Goal: Find specific page/section: Find specific page/section

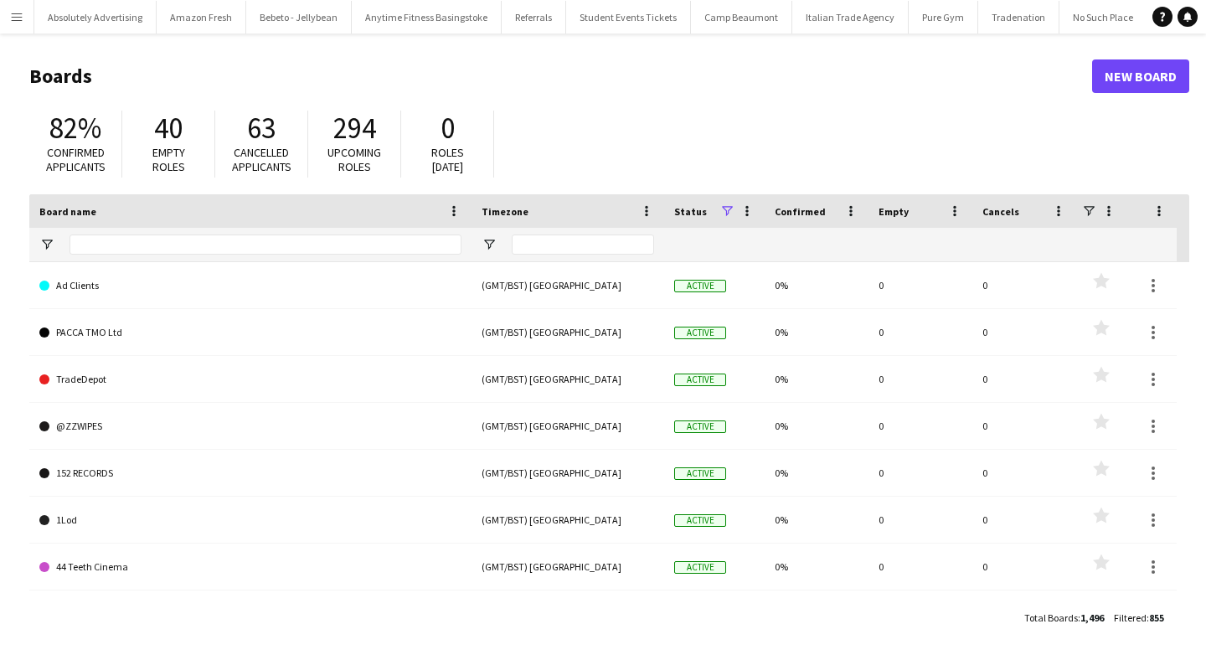
click at [15, 24] on button "Menu" at bounding box center [16, 16] width 33 height 33
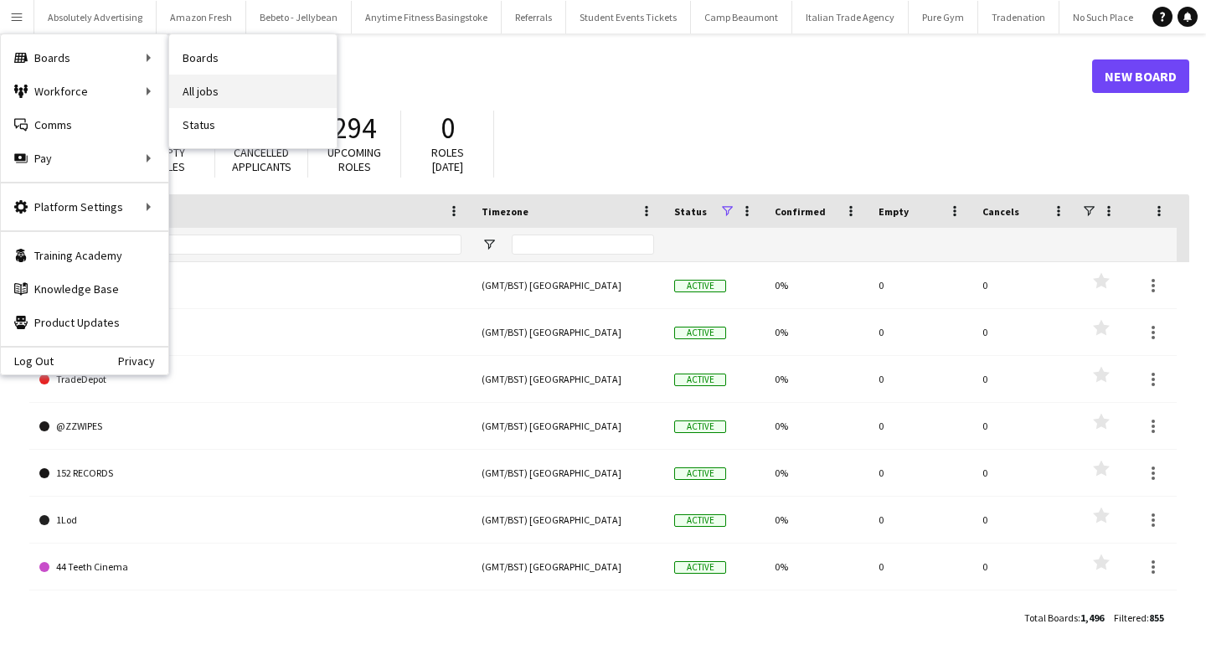
click at [212, 81] on link "All jobs" at bounding box center [252, 91] width 167 height 33
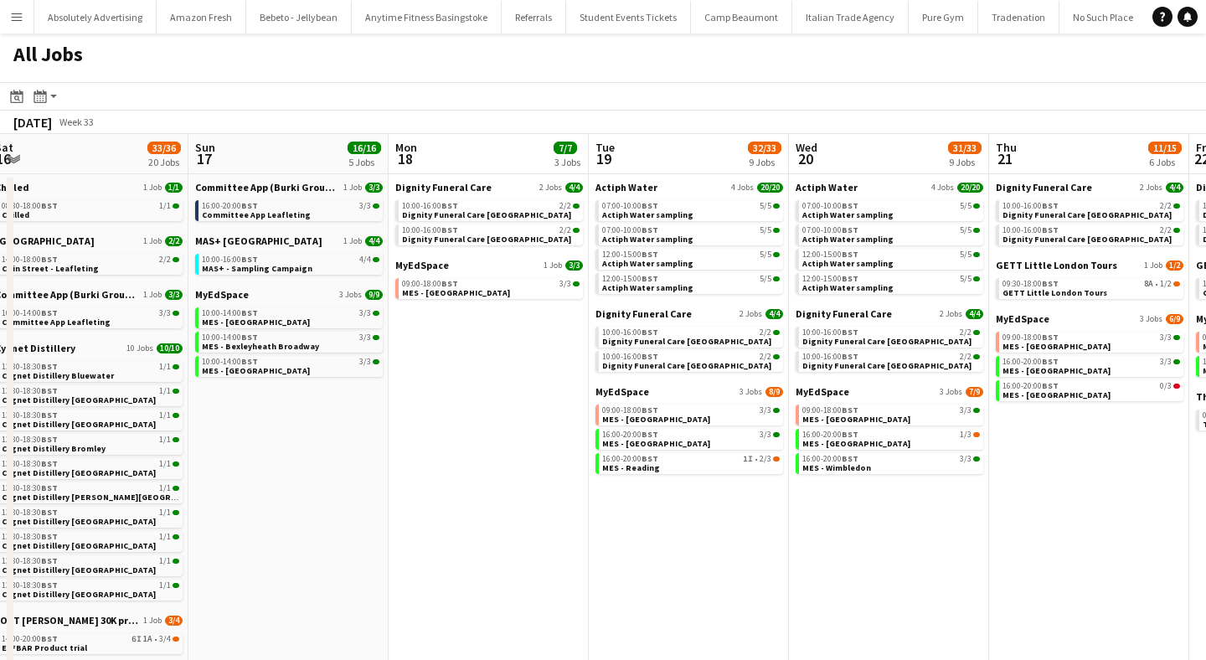
scroll to position [0, 836]
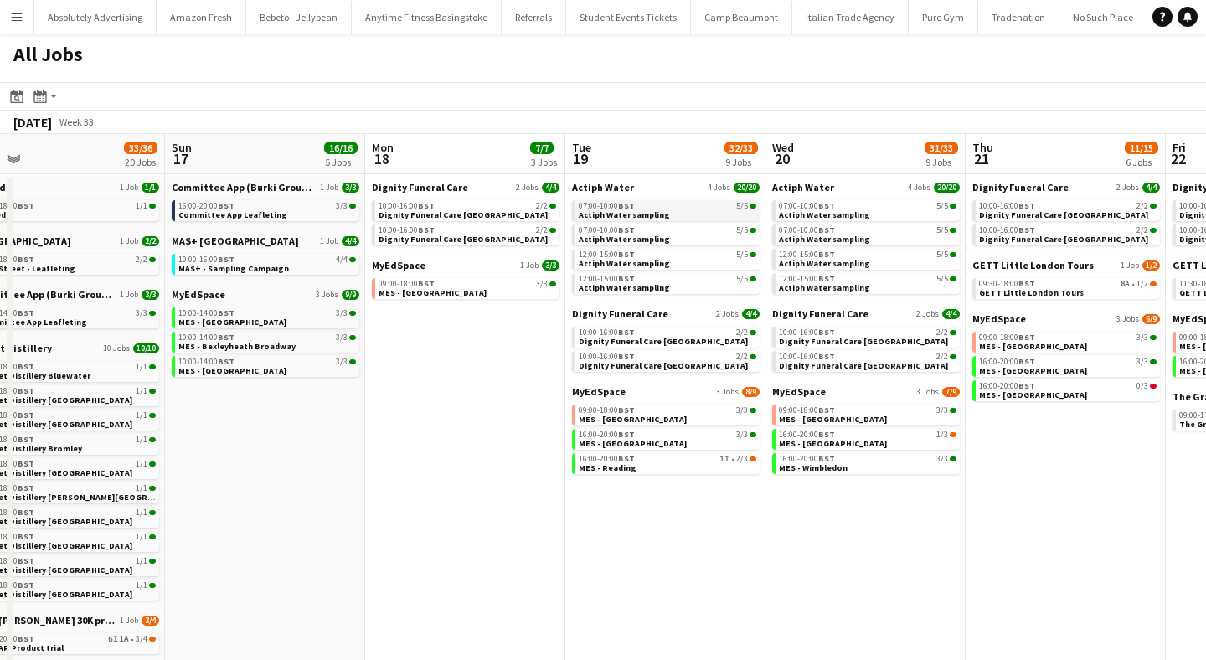
click at [629, 206] on span "BST" at bounding box center [626, 205] width 17 height 11
